Goal: Obtain resource: Obtain resource

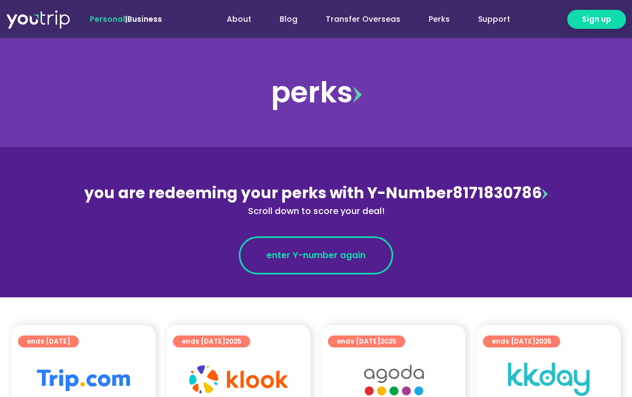
click at [357, 257] on span "enter Y-number again" at bounding box center [316, 255] width 99 height 13
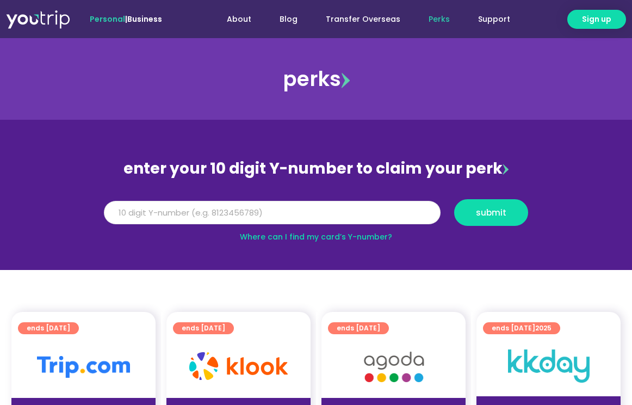
click at [300, 215] on input "Y Number" at bounding box center [272, 213] width 337 height 24
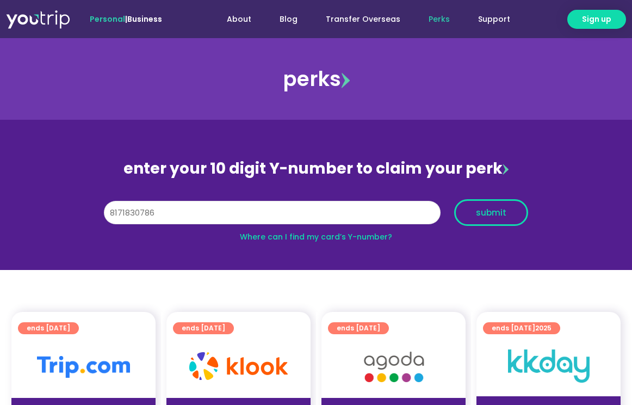
type input "8171830786"
click at [491, 225] on button "submit" at bounding box center [491, 212] width 74 height 27
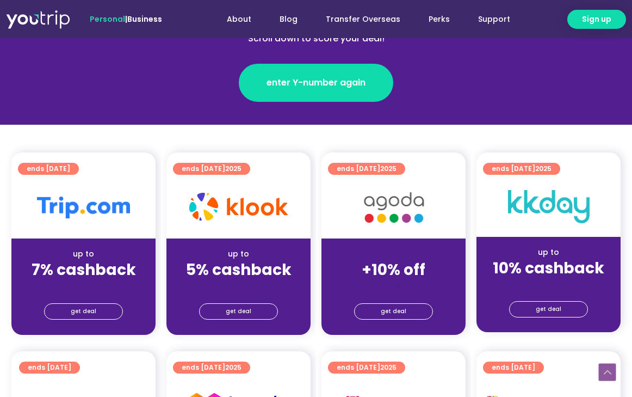
scroll to position [188, 0]
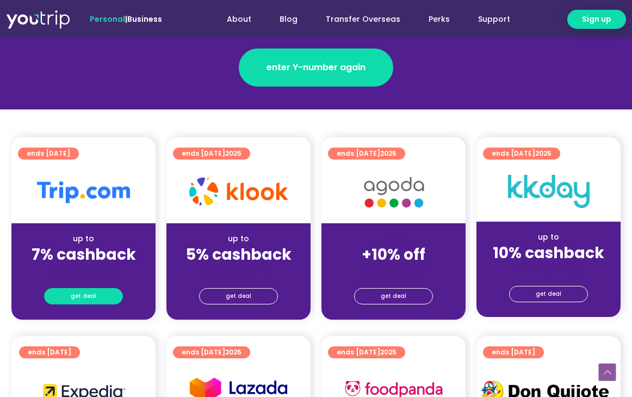
click at [105, 289] on link "get deal" at bounding box center [83, 296] width 79 height 16
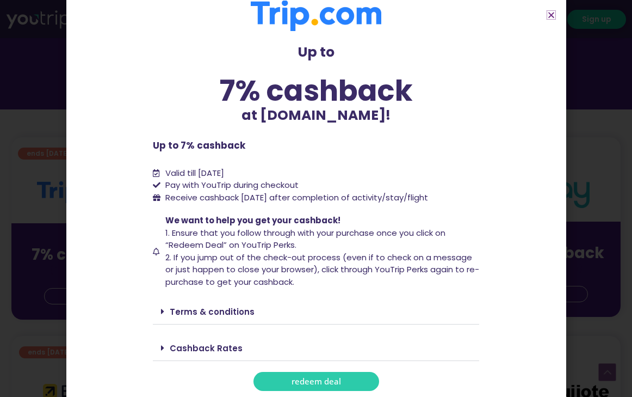
scroll to position [15, 0]
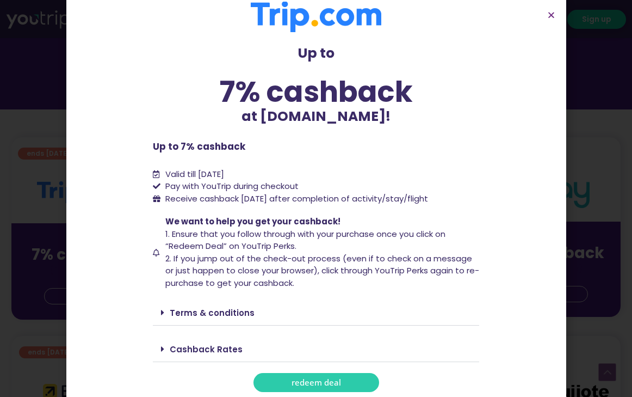
click at [161, 311] on icon at bounding box center [162, 312] width 3 height 9
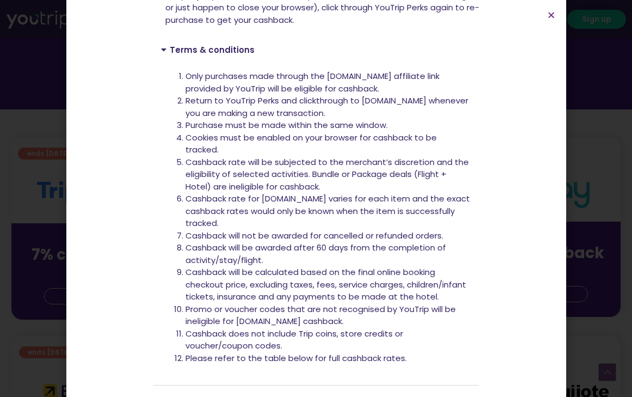
scroll to position [280, 0]
